Goal: Task Accomplishment & Management: Complete application form

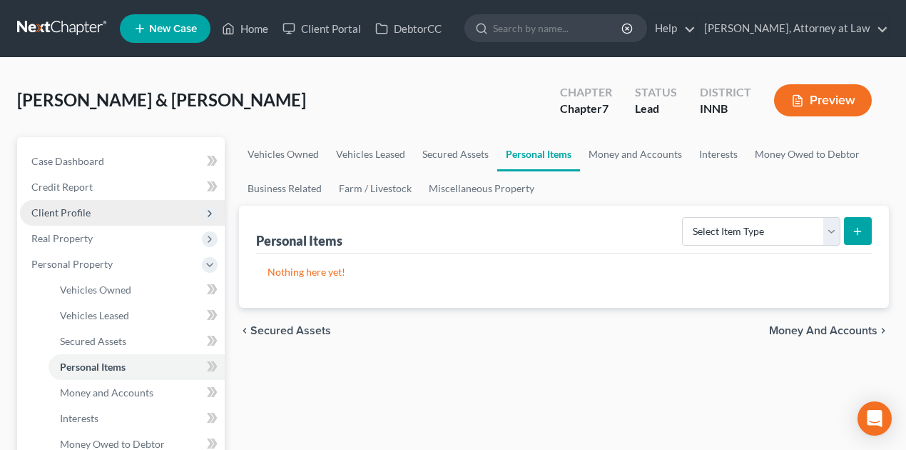
click at [76, 212] on span "Client Profile" at bounding box center [60, 212] width 59 height 12
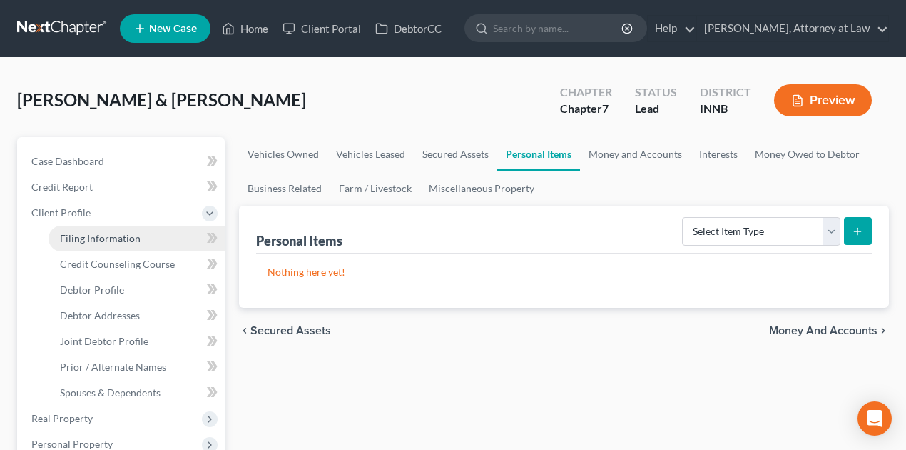
click at [127, 243] on span "Filing Information" at bounding box center [100, 238] width 81 height 12
select select "1"
select select "0"
select select "27"
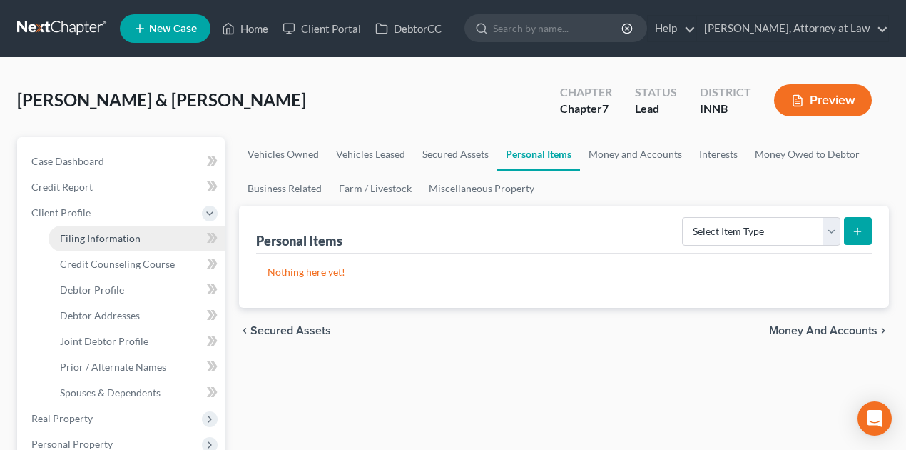
select select "1"
select select "15"
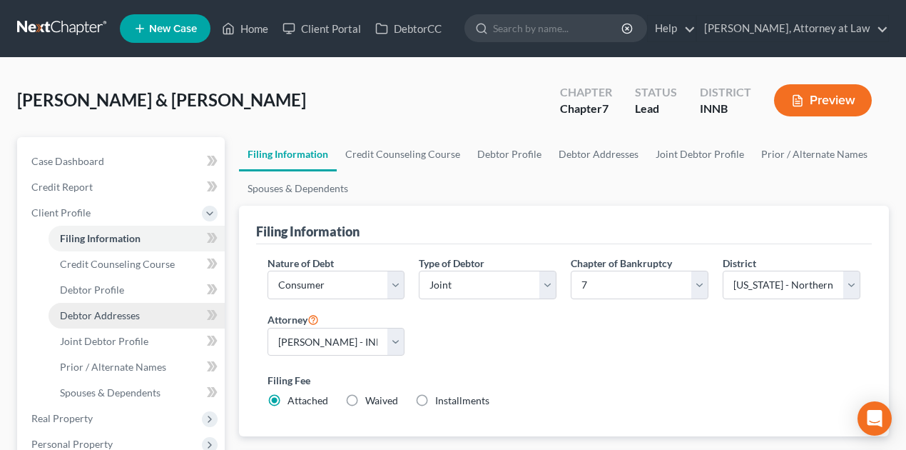
click at [103, 314] on span "Debtor Addresses" at bounding box center [100, 315] width 80 height 12
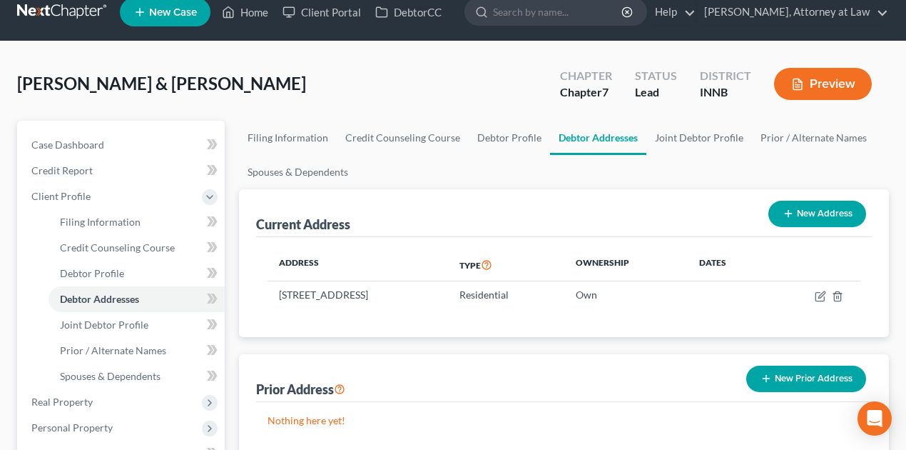
scroll to position [12, 0]
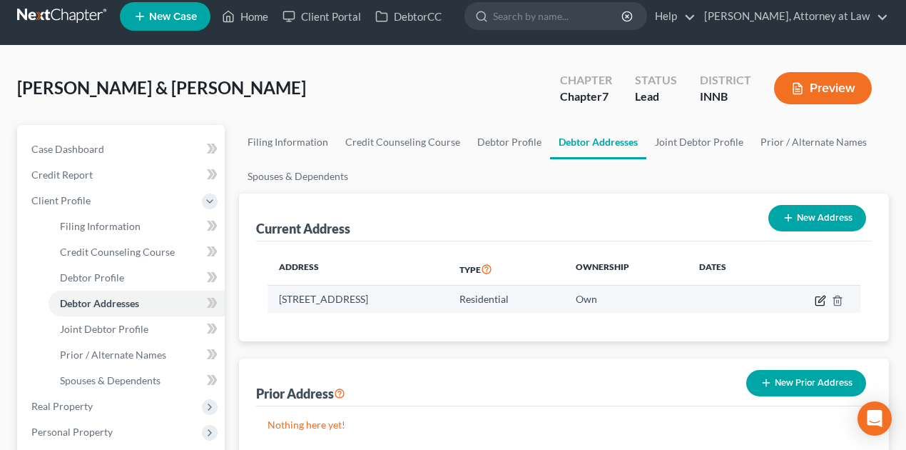
click at [821, 296] on icon "button" at bounding box center [820, 300] width 9 height 9
select select "15"
select select "0"
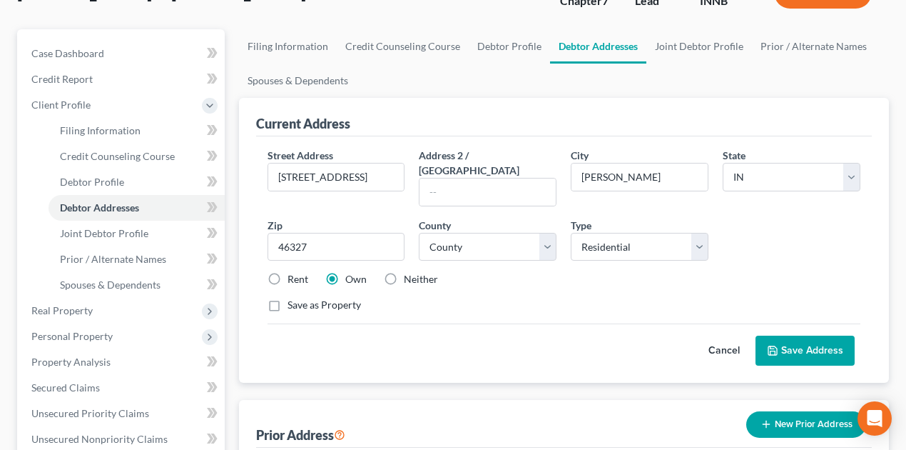
scroll to position [107, 0]
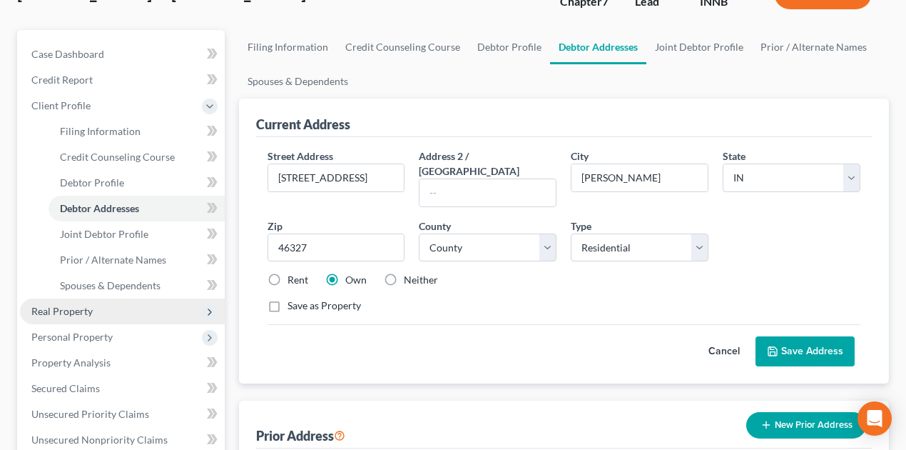
click at [81, 310] on span "Real Property" at bounding box center [61, 311] width 61 height 12
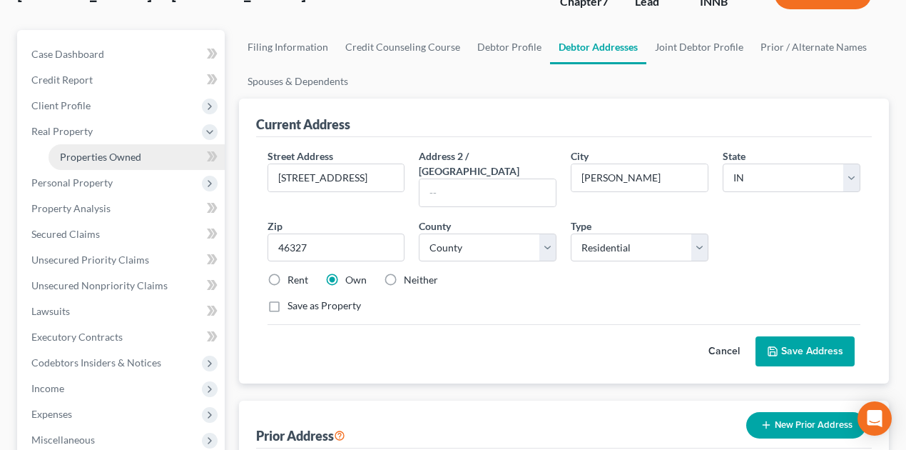
click at [117, 159] on span "Properties Owned" at bounding box center [100, 157] width 81 height 12
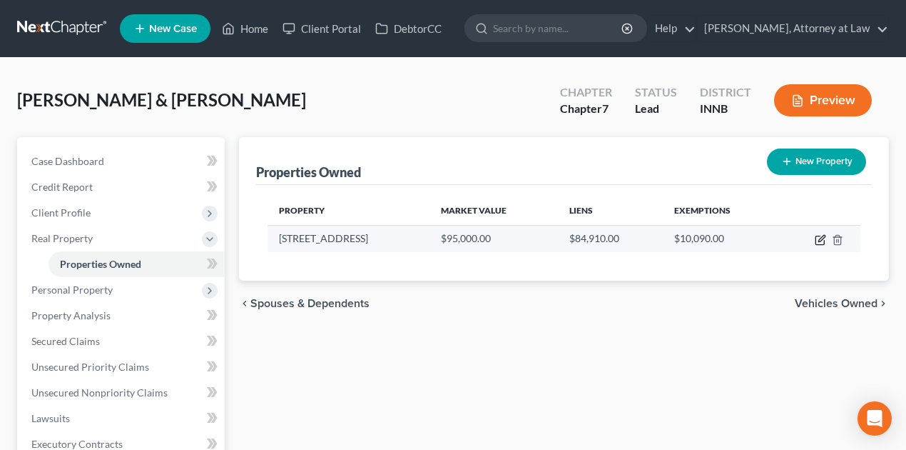
click at [818, 238] on icon "button" at bounding box center [820, 239] width 11 height 11
select select "15"
select select "45"
select select "2"
select select "5"
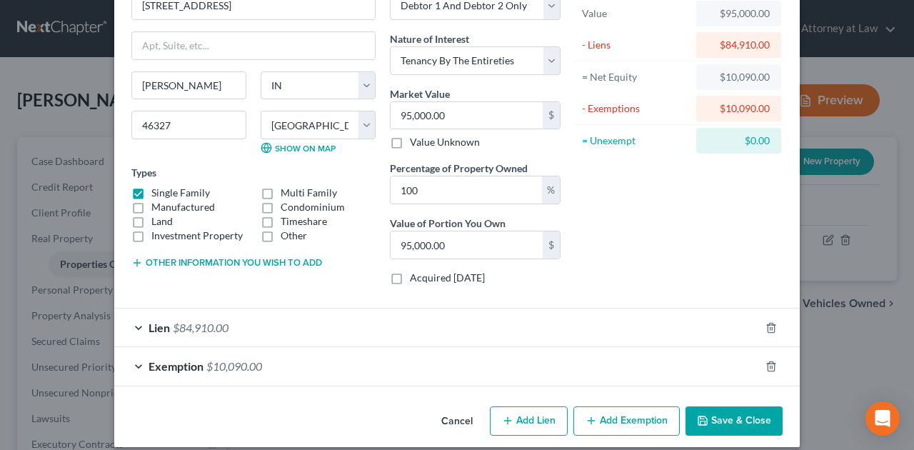
scroll to position [100, 0]
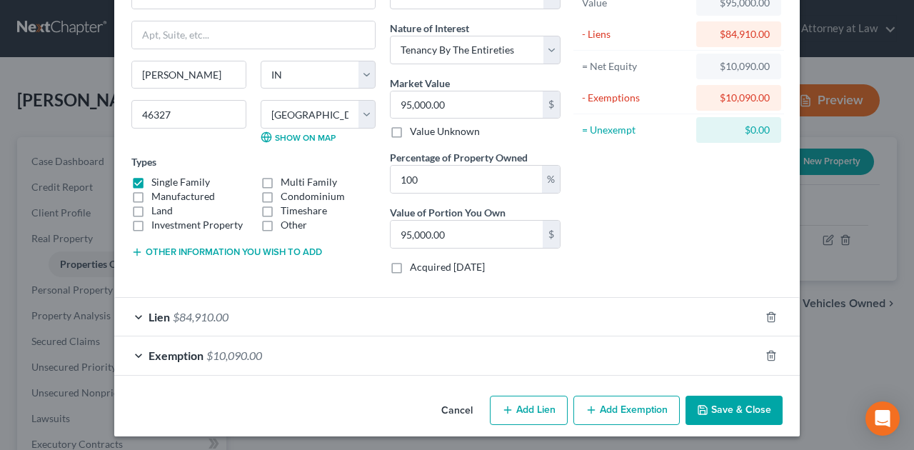
click at [293, 314] on div "Lien $84,910.00" at bounding box center [436, 317] width 645 height 38
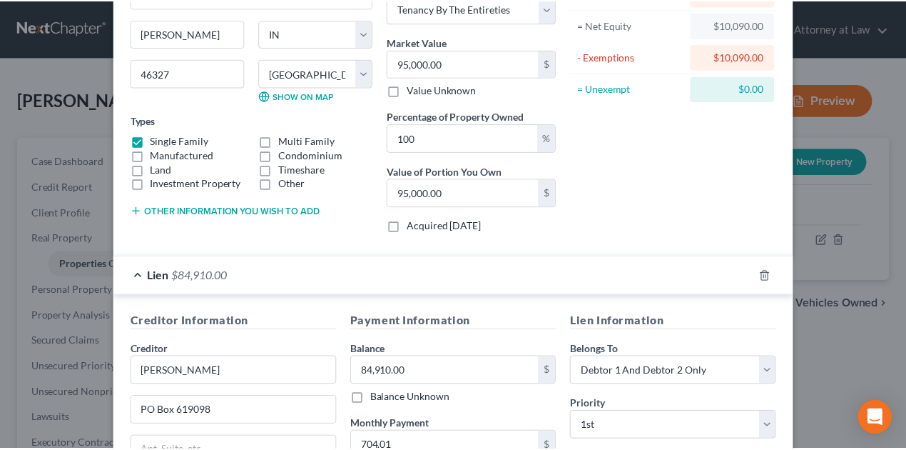
scroll to position [5, 0]
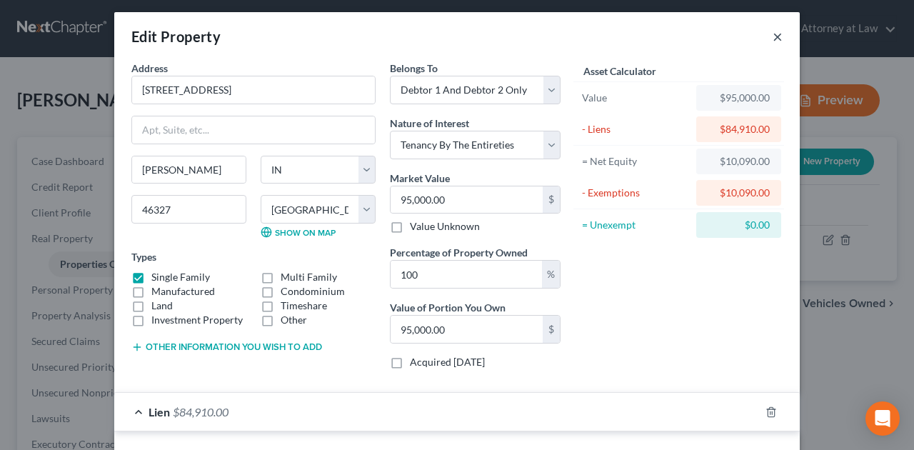
click at [772, 35] on button "×" at bounding box center [777, 36] width 10 height 17
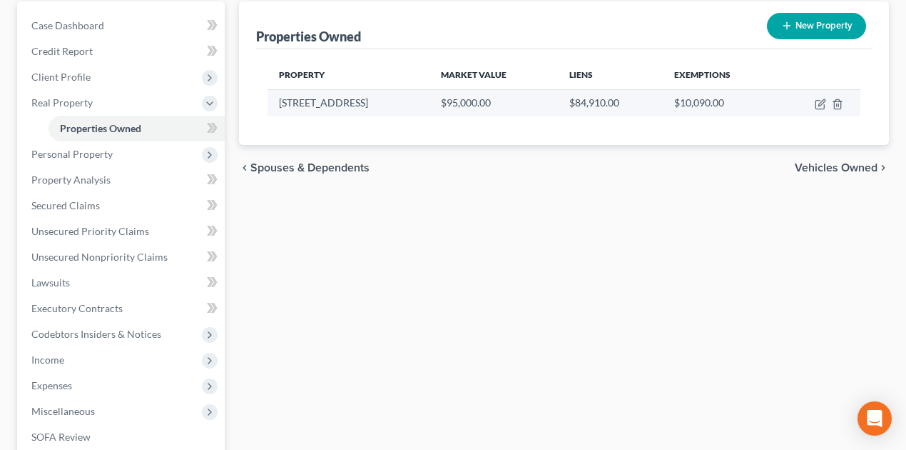
scroll to position [143, 0]
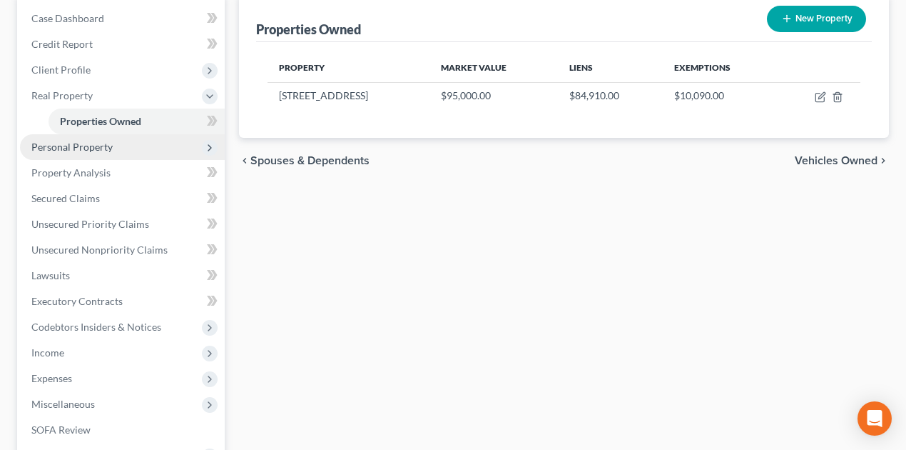
click at [98, 146] on span "Personal Property" at bounding box center [71, 147] width 81 height 12
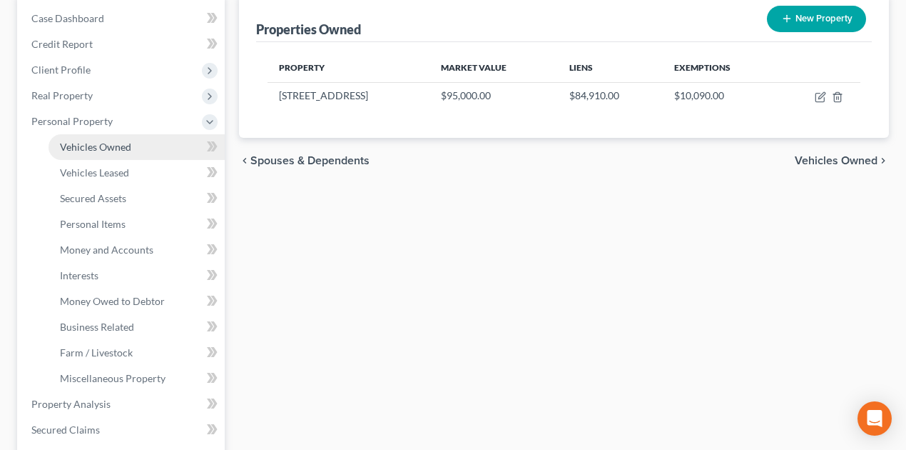
click at [127, 151] on span "Vehicles Owned" at bounding box center [95, 147] width 71 height 12
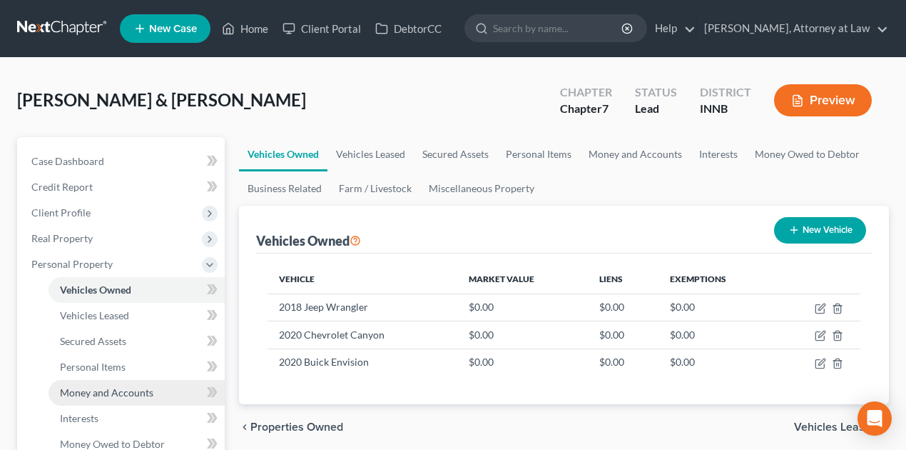
click at [145, 393] on span "Money and Accounts" at bounding box center [107, 392] width 94 height 12
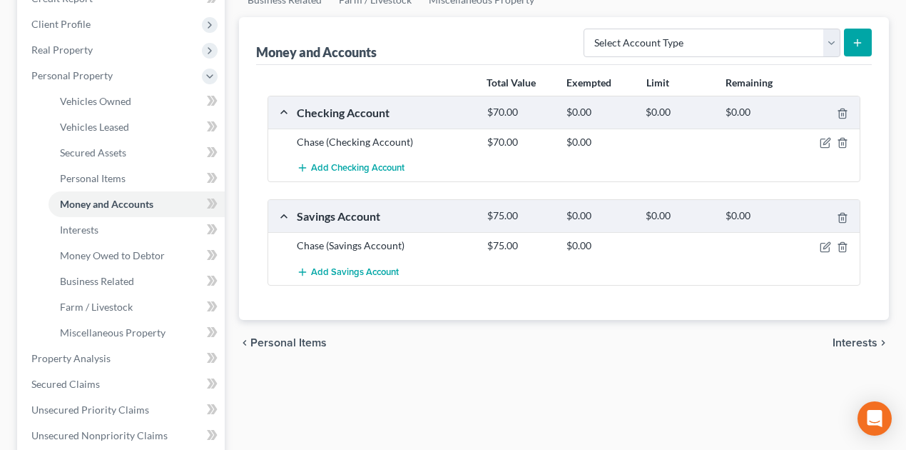
scroll to position [190, 0]
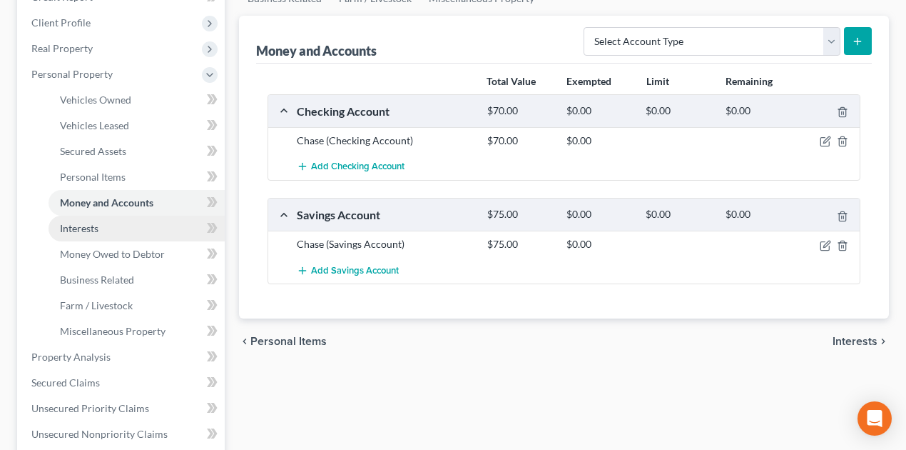
click at [78, 230] on span "Interests" at bounding box center [79, 228] width 39 height 12
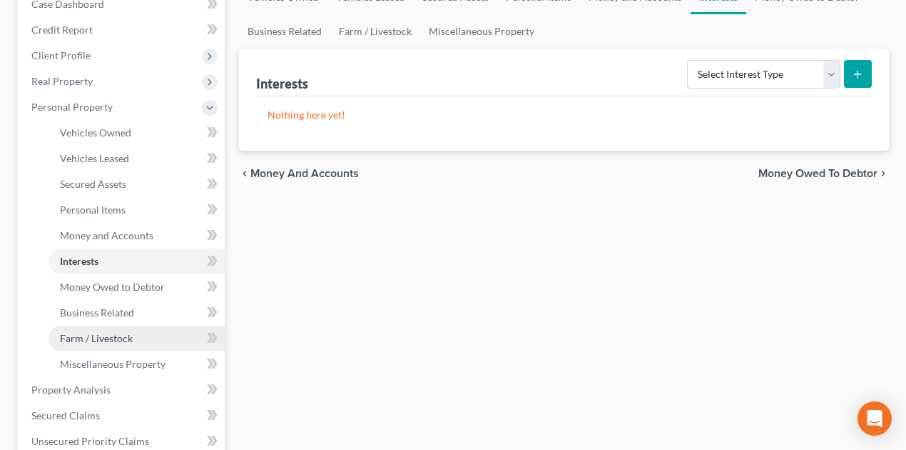
scroll to position [190, 0]
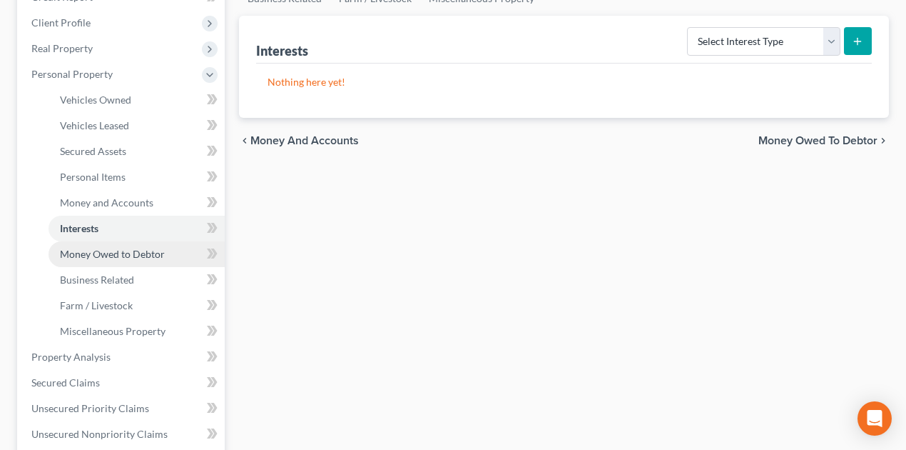
click at [151, 258] on span "Money Owed to Debtor" at bounding box center [112, 254] width 105 height 12
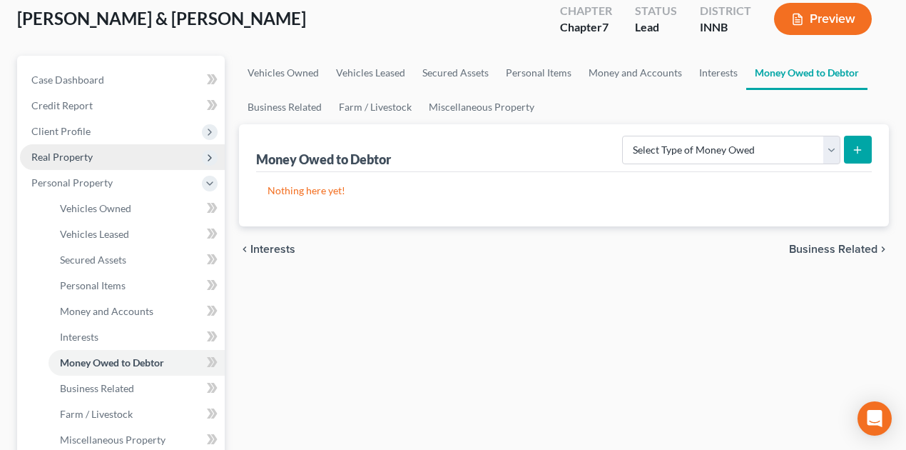
scroll to position [143, 0]
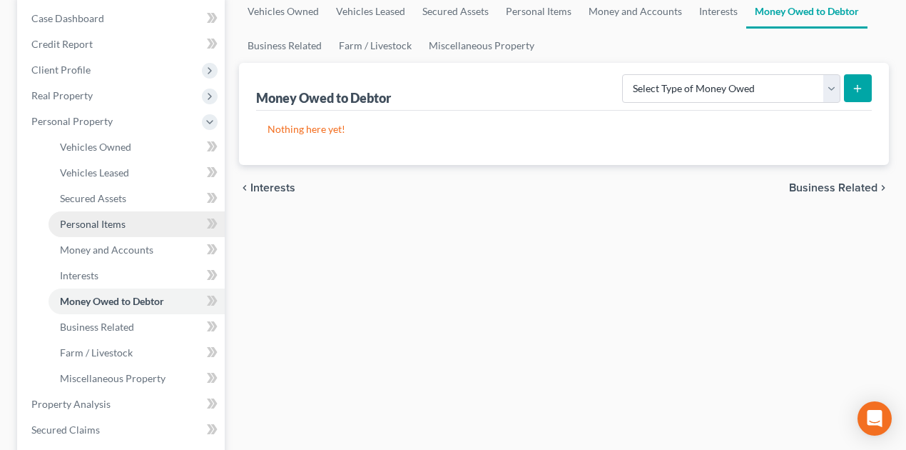
click at [106, 232] on link "Personal Items" at bounding box center [137, 224] width 176 height 26
